Goal: Find specific page/section: Find specific page/section

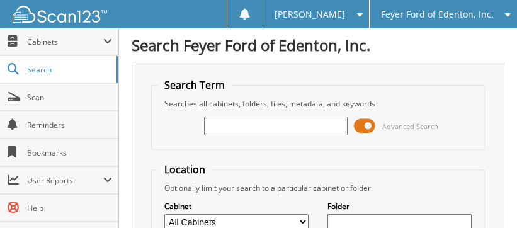
click at [366, 125] on span at bounding box center [364, 125] width 21 height 19
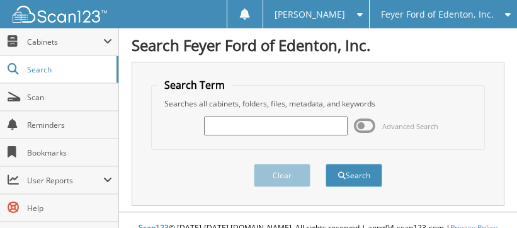
click at [296, 125] on input "text" at bounding box center [276, 125] width 144 height 19
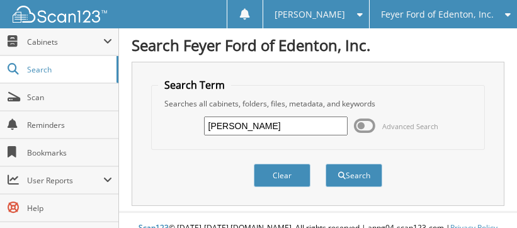
type input "[PERSON_NAME]"
click at [325, 164] on button "Search" at bounding box center [353, 175] width 57 height 23
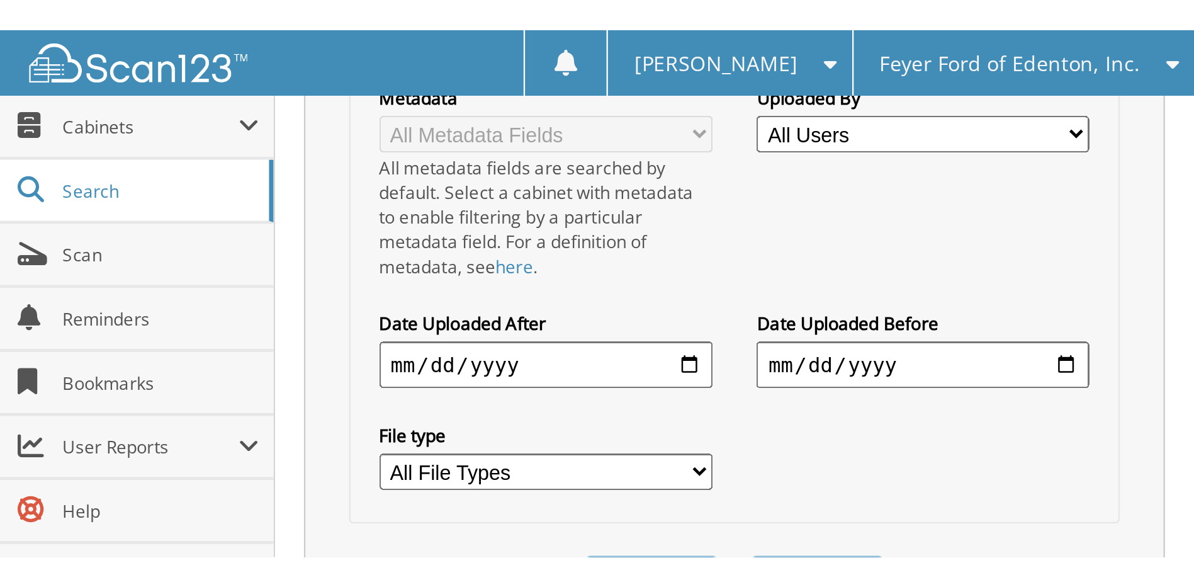
scroll to position [378, 0]
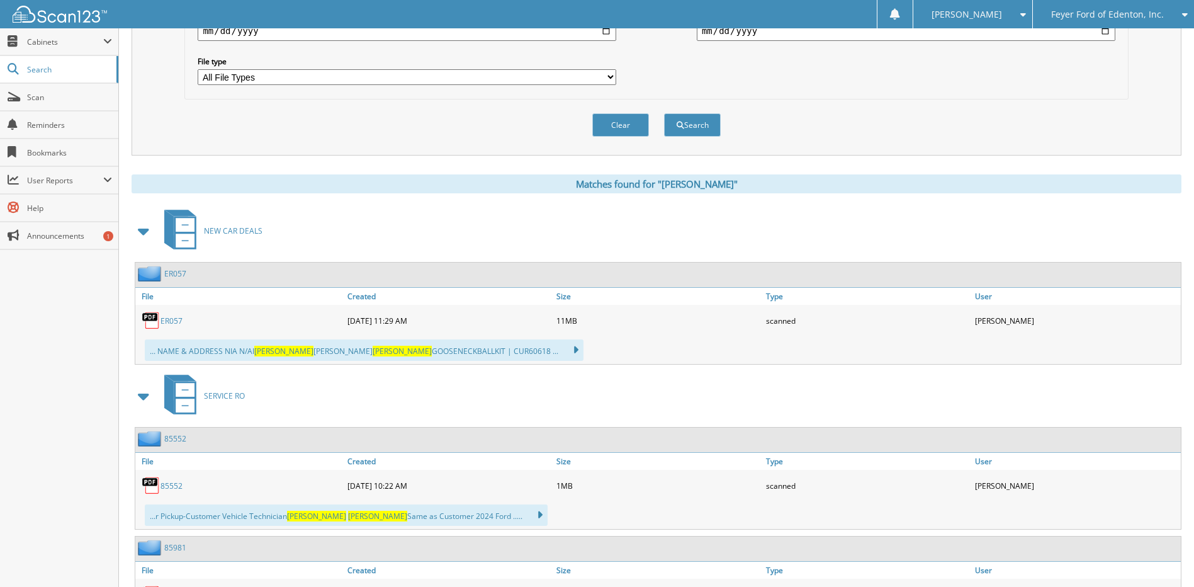
click at [182, 222] on icon at bounding box center [185, 225] width 19 height 14
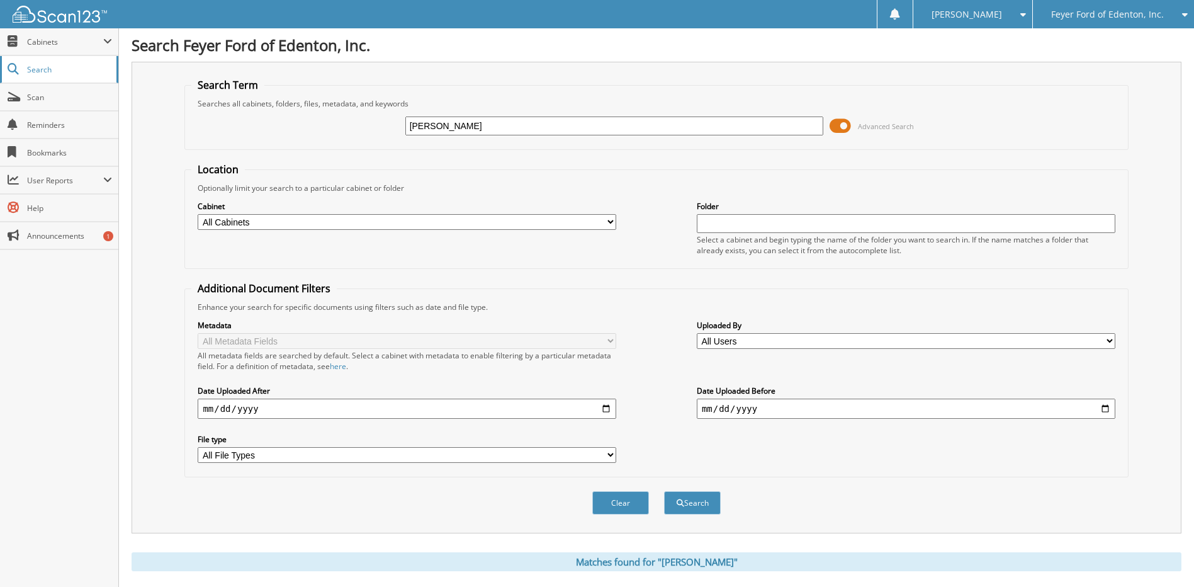
click at [61, 60] on link "Search" at bounding box center [59, 69] width 118 height 27
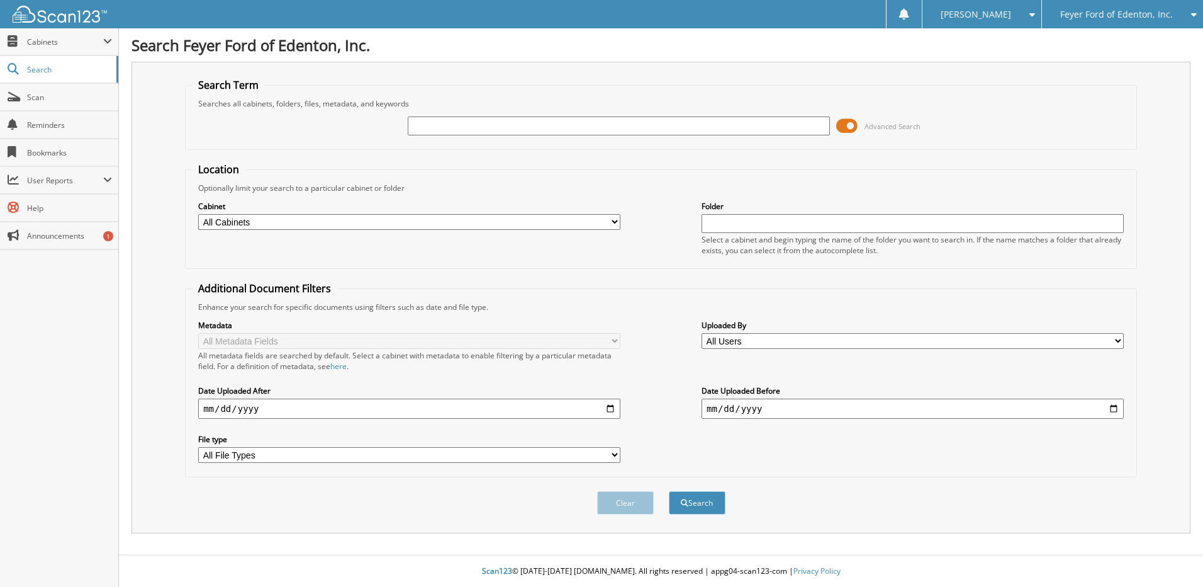
click at [848, 124] on span at bounding box center [846, 125] width 21 height 19
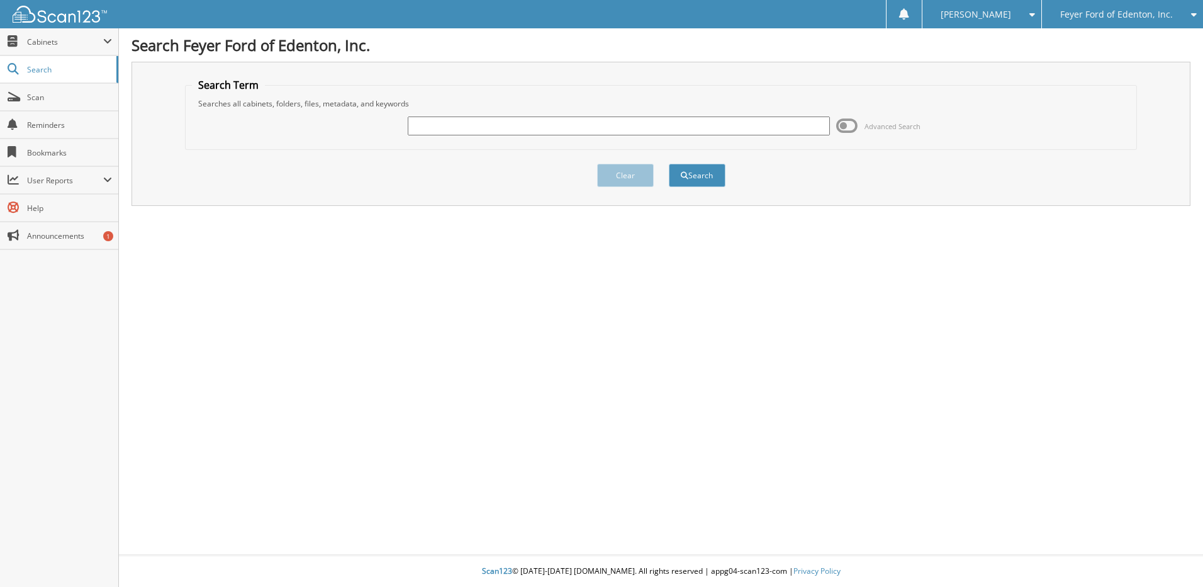
click at [505, 132] on input "text" at bounding box center [619, 125] width 422 height 19
type input "[PERSON_NAME]"
click at [706, 177] on button "Search" at bounding box center [697, 175] width 57 height 23
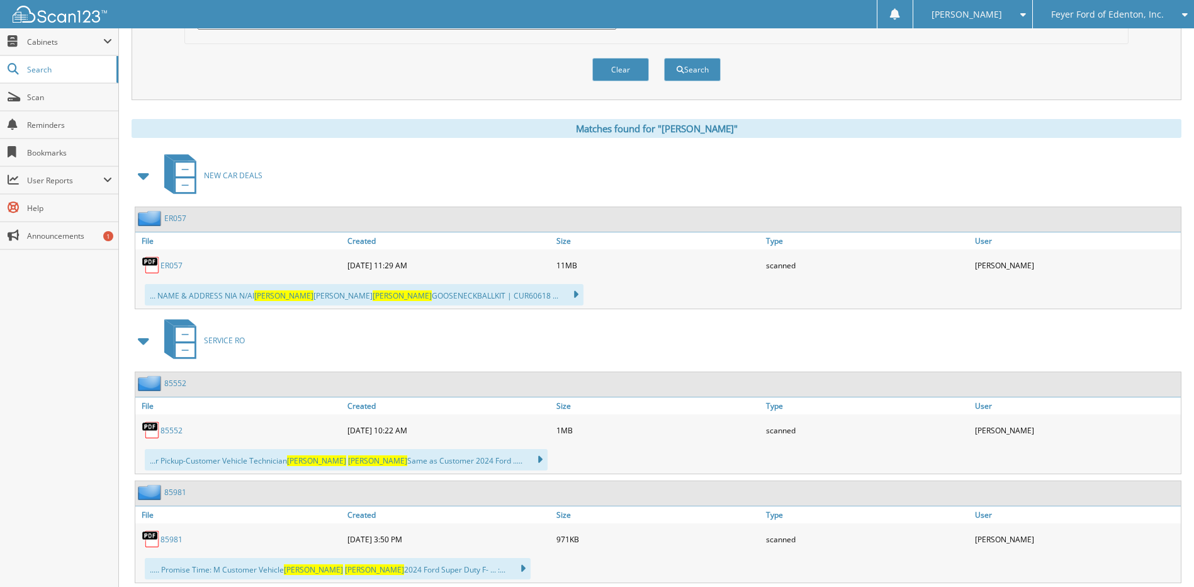
scroll to position [441, 0]
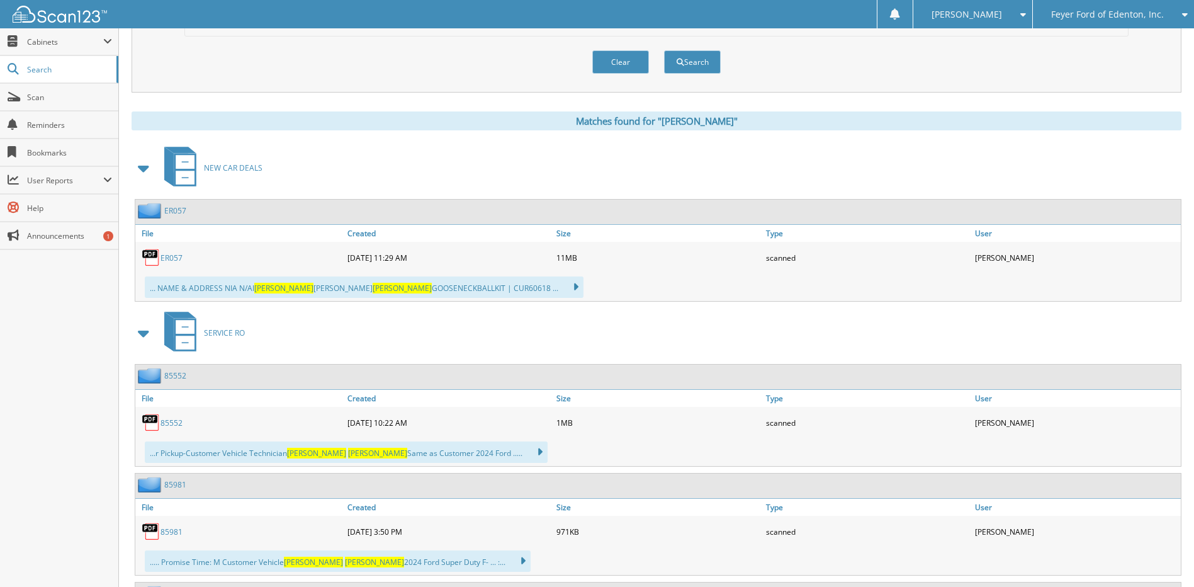
click at [172, 255] on link "ER057" at bounding box center [171, 257] width 22 height 11
